Goal: Browse casually: Explore the website without a specific task or goal

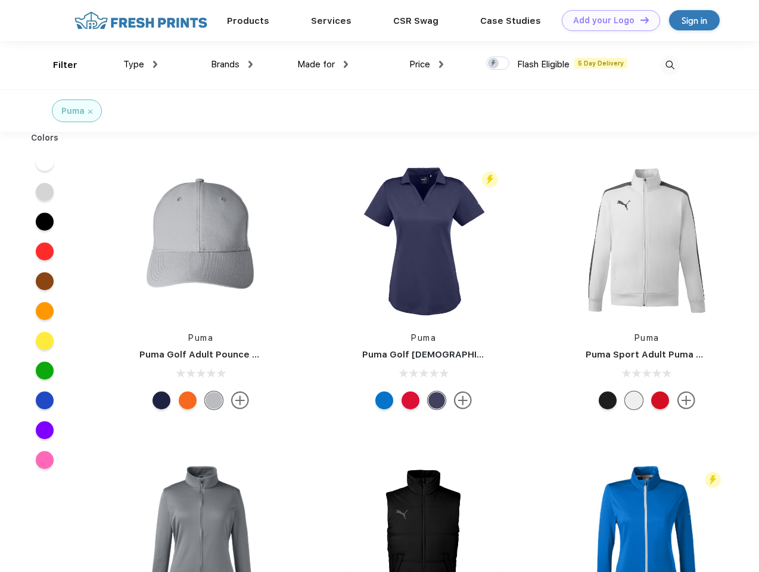
scroll to position [1, 0]
click at [607, 20] on link "Add your Logo Design Tool" at bounding box center [611, 20] width 98 height 21
click at [0, 0] on div "Design Tool" at bounding box center [0, 0] width 0 height 0
click at [639, 20] on link "Add your Logo Design Tool" at bounding box center [611, 20] width 98 height 21
click at [57, 65] on div "Filter" at bounding box center [65, 65] width 24 height 14
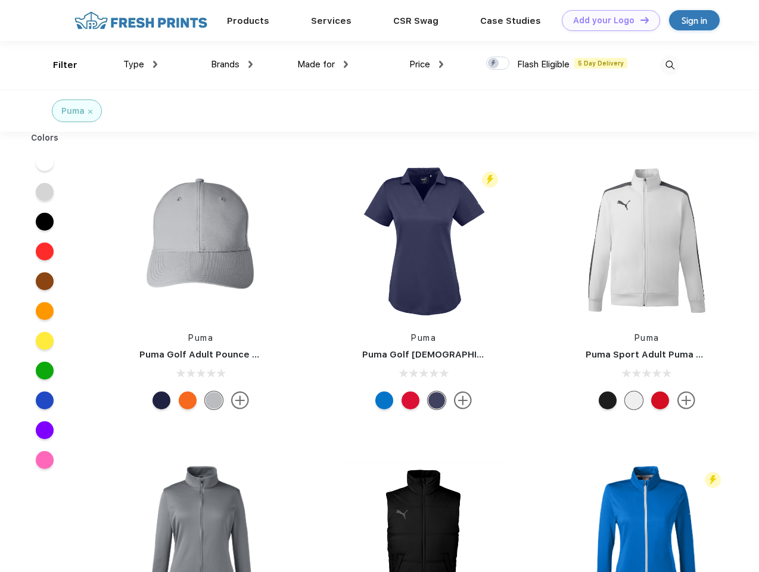
click at [141, 64] on span "Type" at bounding box center [133, 64] width 21 height 11
click at [232, 64] on span "Brands" at bounding box center [225, 64] width 29 height 11
click at [323, 64] on span "Made for" at bounding box center [316, 64] width 38 height 11
click at [427, 64] on span "Price" at bounding box center [419, 64] width 21 height 11
click at [498, 64] on div at bounding box center [497, 63] width 23 height 13
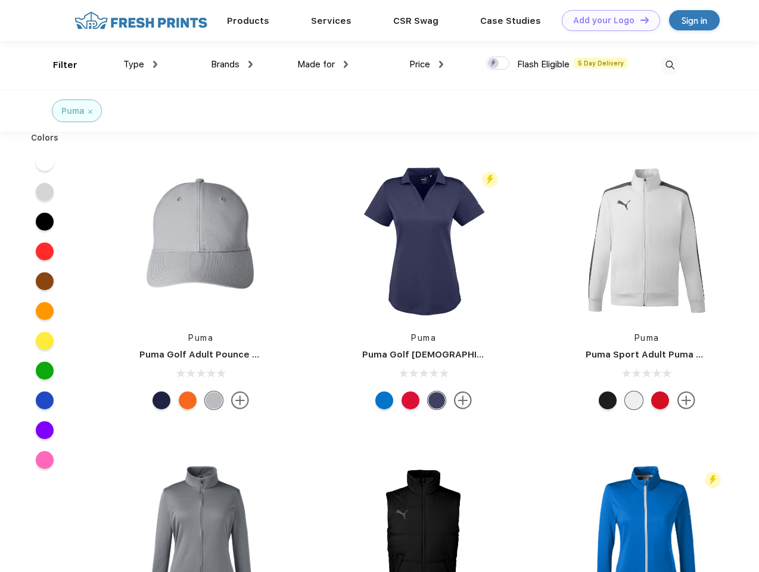
click at [494, 64] on input "checkbox" at bounding box center [490, 60] width 8 height 8
click at [670, 65] on img at bounding box center [670, 65] width 20 height 20
